Goal: Information Seeking & Learning: Learn about a topic

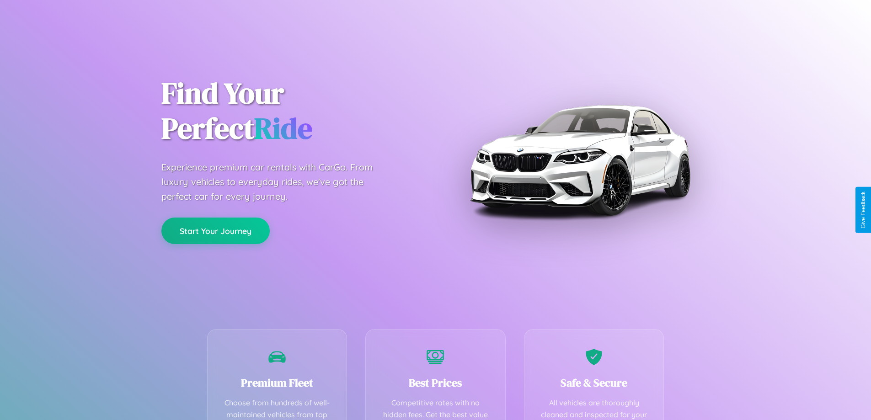
scroll to position [267, 0]
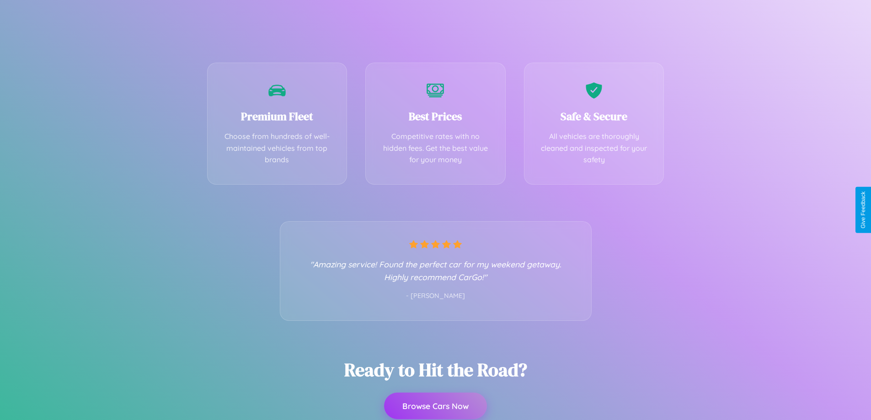
click at [435, 406] on button "Browse Cars Now" at bounding box center [435, 406] width 103 height 27
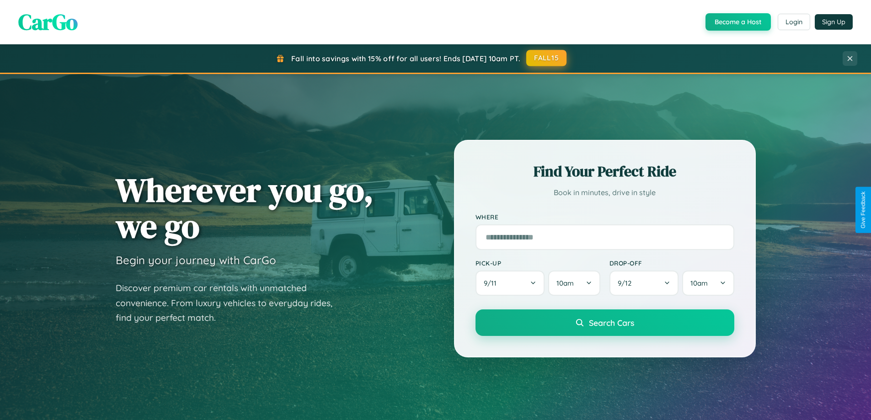
click at [547, 58] on button "FALL15" at bounding box center [546, 58] width 40 height 16
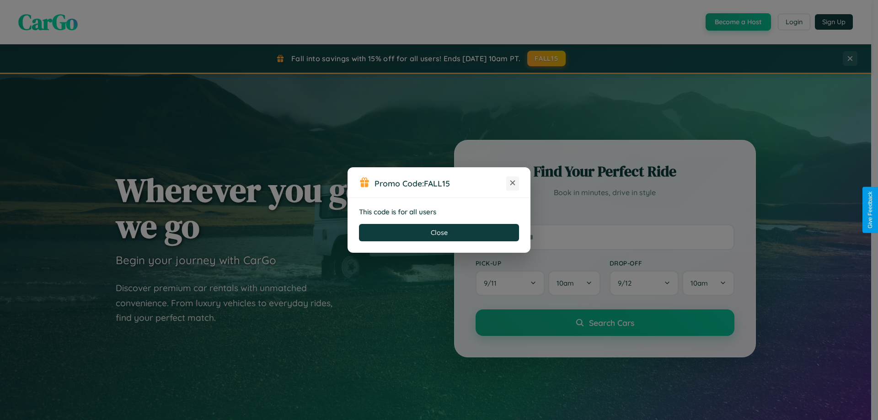
click at [512, 183] on icon at bounding box center [512, 182] width 9 height 9
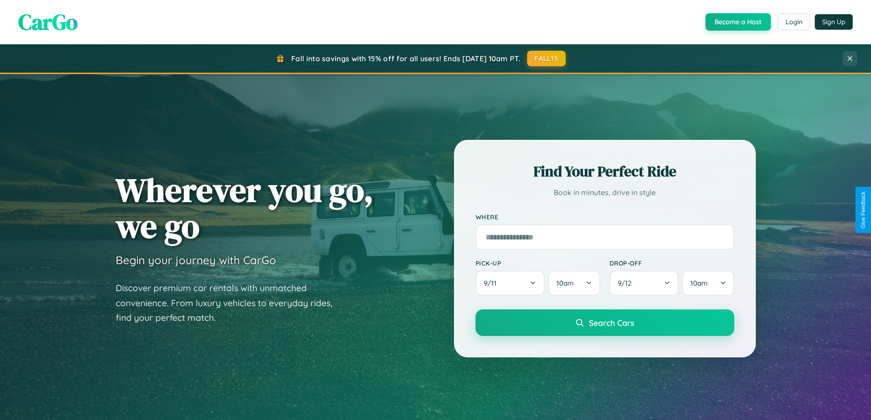
scroll to position [1759, 0]
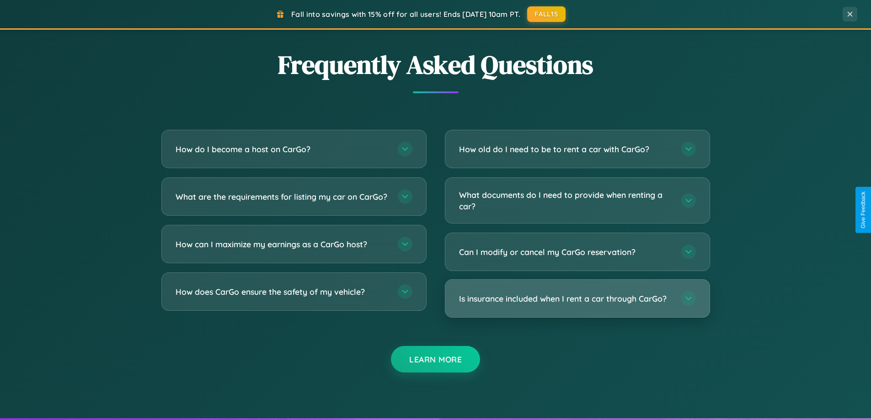
click at [577, 299] on h3 "Is insurance included when I rent a car through CarGo?" at bounding box center [565, 298] width 213 height 11
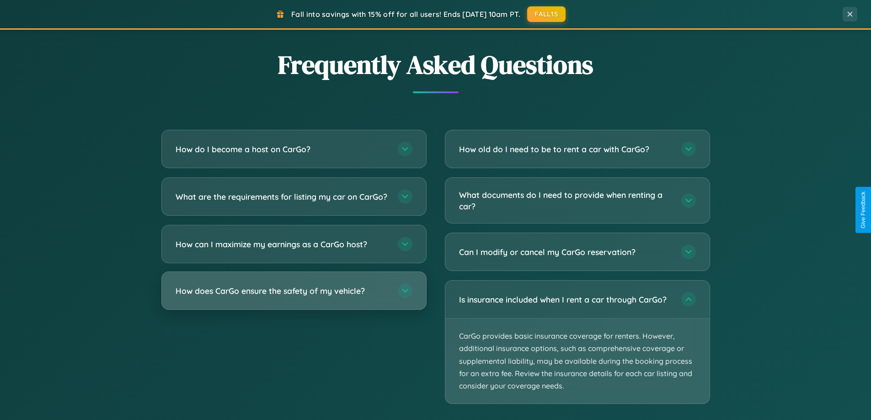
click at [293, 297] on h3 "How does CarGo ensure the safety of my vehicle?" at bounding box center [282, 290] width 213 height 11
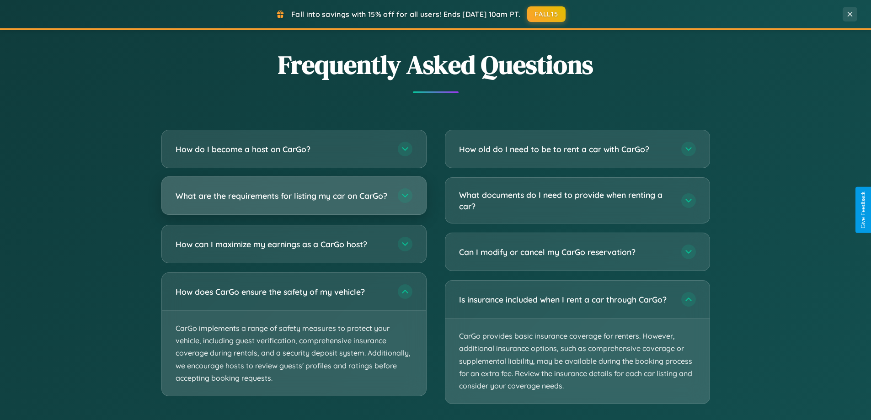
click at [293, 200] on h3 "What are the requirements for listing my car on CarGo?" at bounding box center [282, 195] width 213 height 11
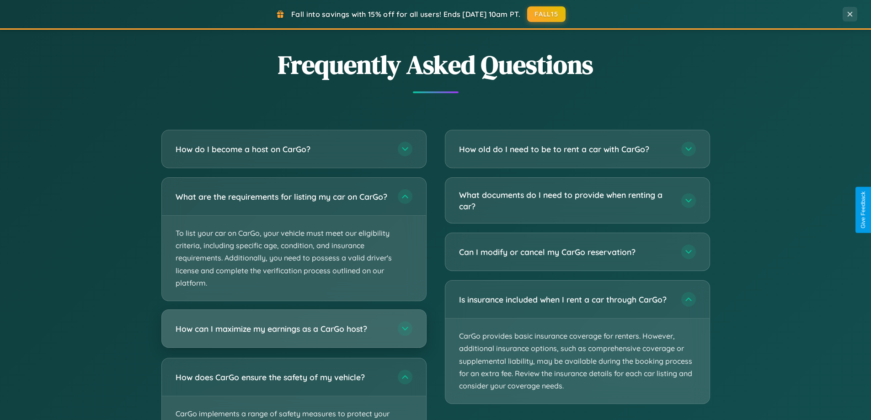
click at [293, 335] on h3 "How can I maximize my earnings as a CarGo host?" at bounding box center [282, 328] width 213 height 11
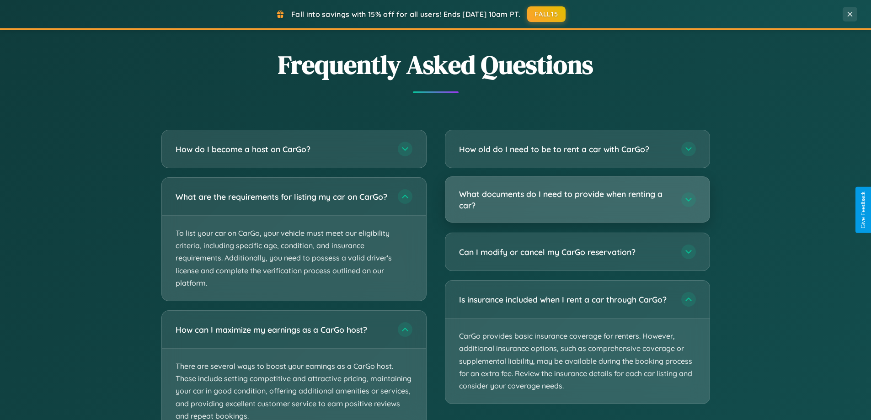
click at [577, 200] on h3 "What documents do I need to provide when renting a car?" at bounding box center [565, 199] width 213 height 22
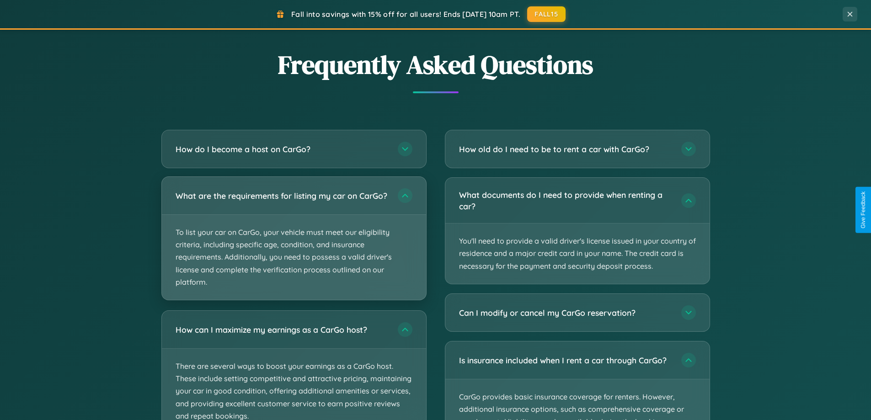
click at [293, 242] on p "To list your car on CarGo, your vehicle must meet our eligibility criteria, inc…" at bounding box center [294, 257] width 264 height 85
